Goal: Task Accomplishment & Management: Use online tool/utility

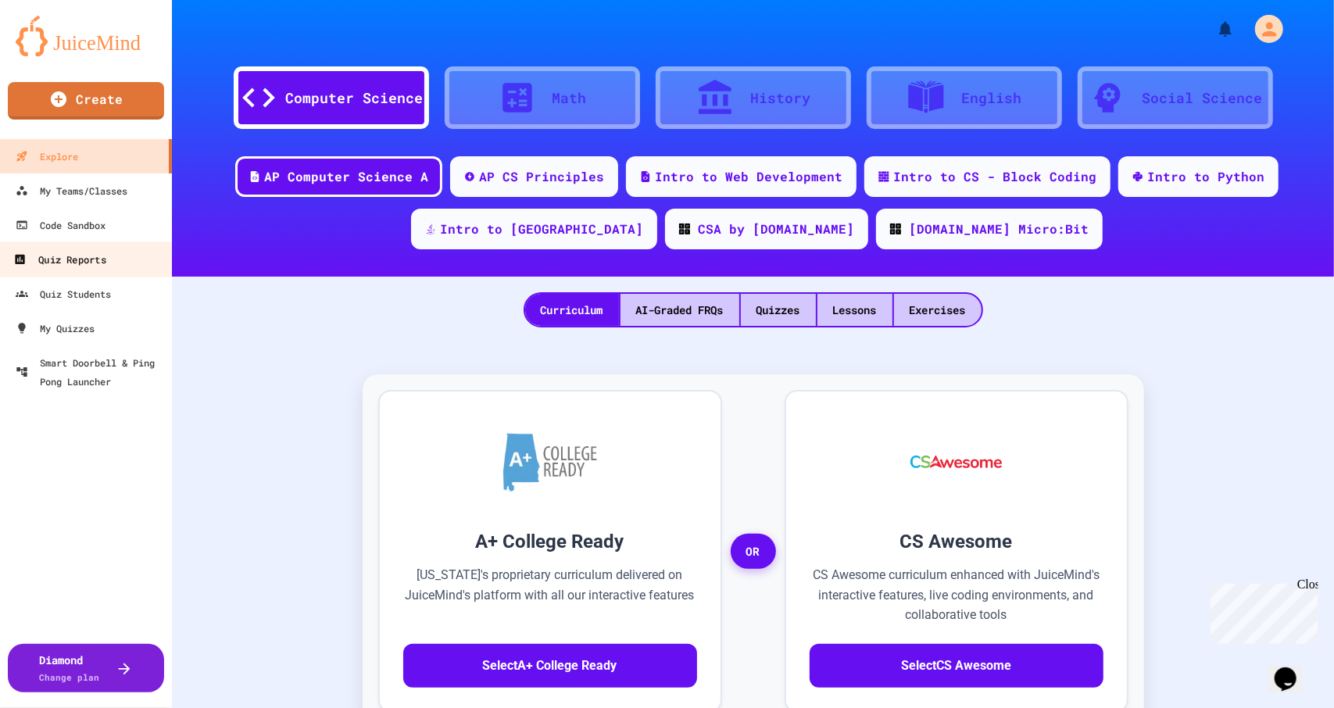
click at [74, 257] on div "Quiz Reports" at bounding box center [59, 260] width 92 height 20
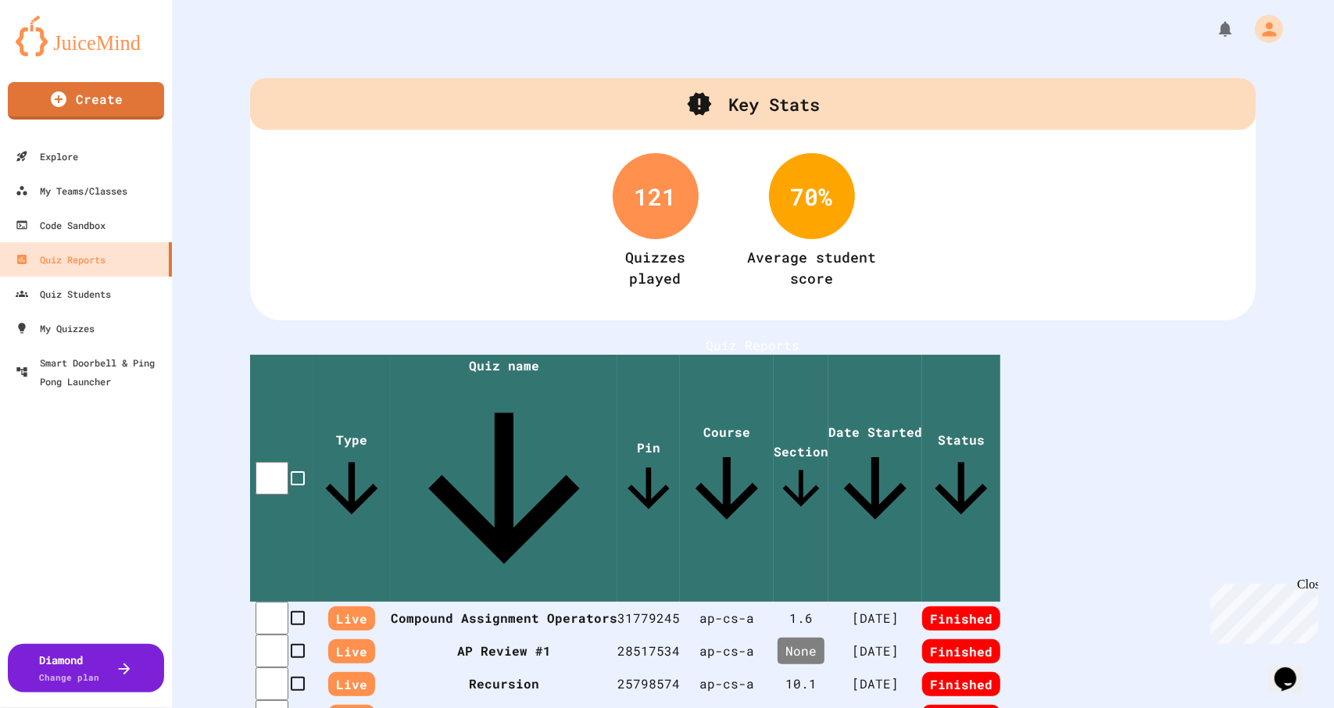
click at [437, 602] on th "Compound Assignment Operators" at bounding box center [504, 618] width 227 height 33
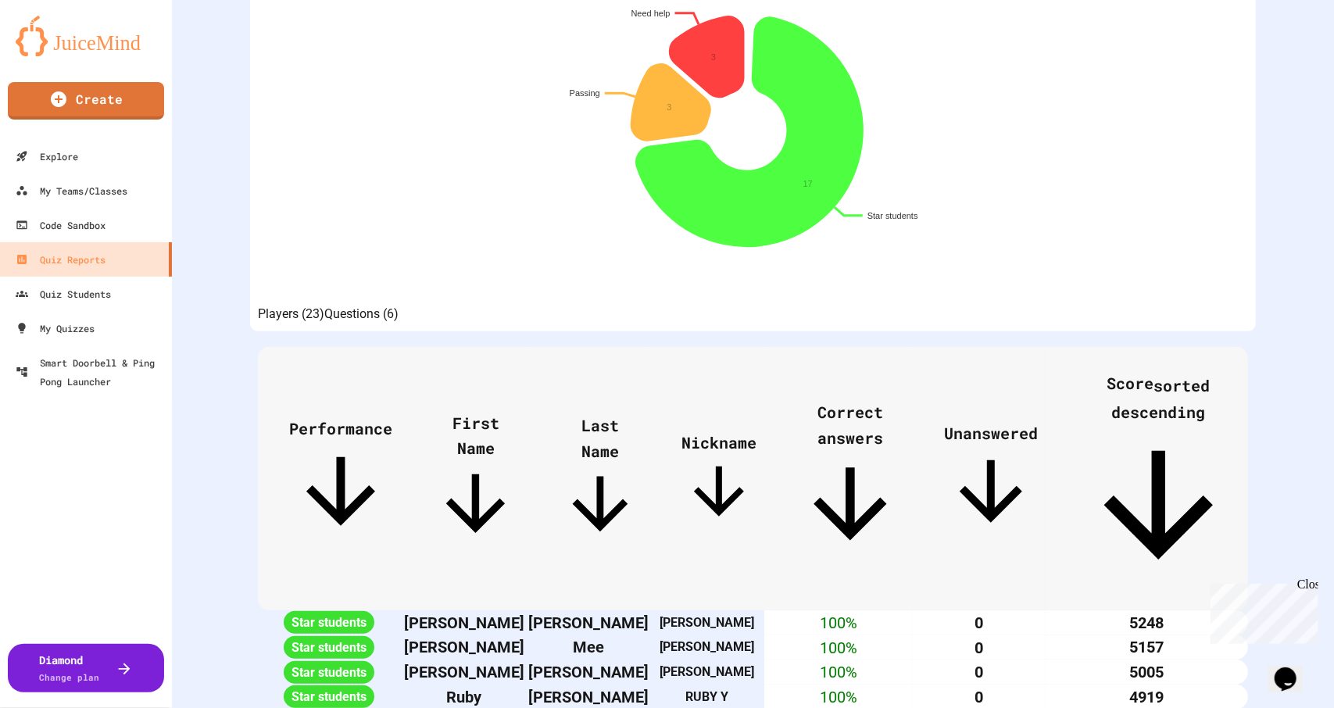
scroll to position [276, 0]
